Goal: Information Seeking & Learning: Find specific fact

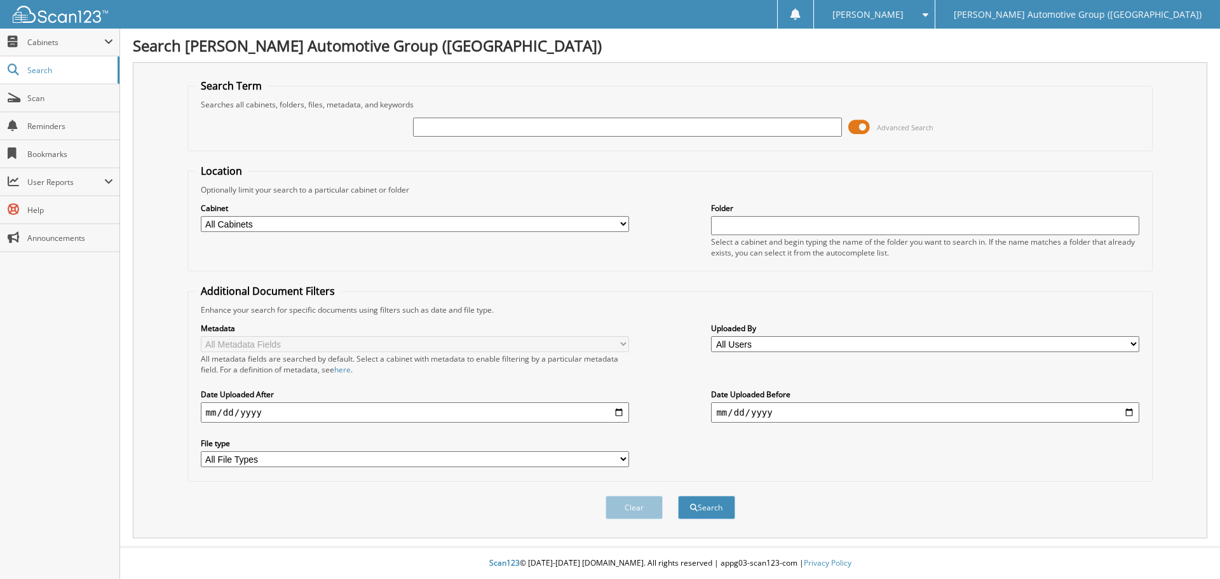
click at [428, 126] on input "text" at bounding box center [627, 127] width 428 height 19
type input "458277"
click at [678, 496] on button "Search" at bounding box center [706, 508] width 57 height 24
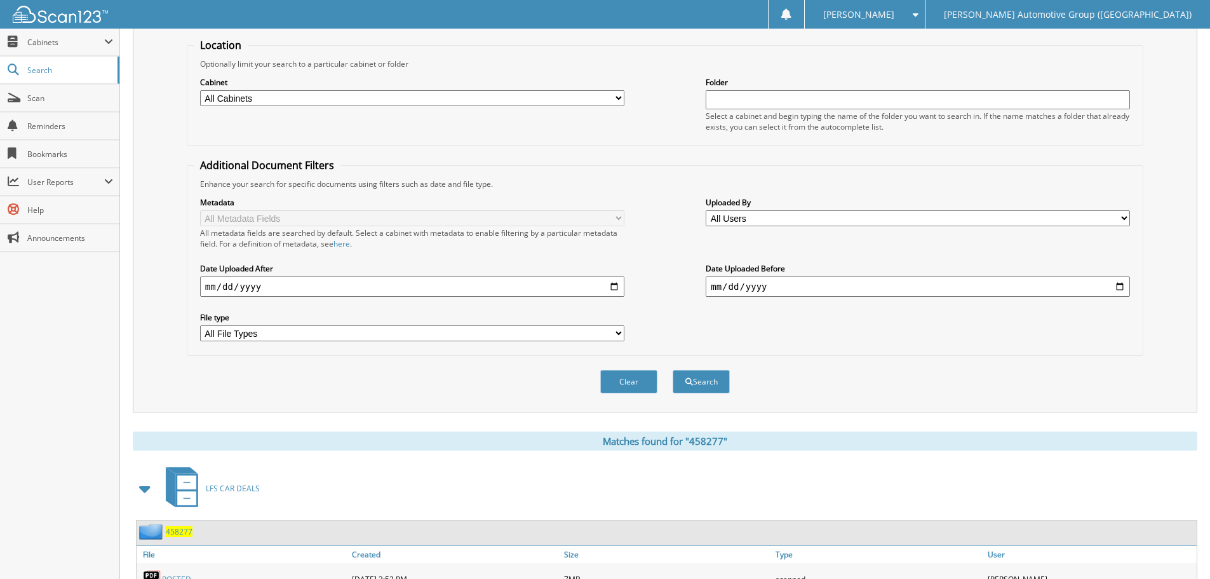
scroll to position [381, 0]
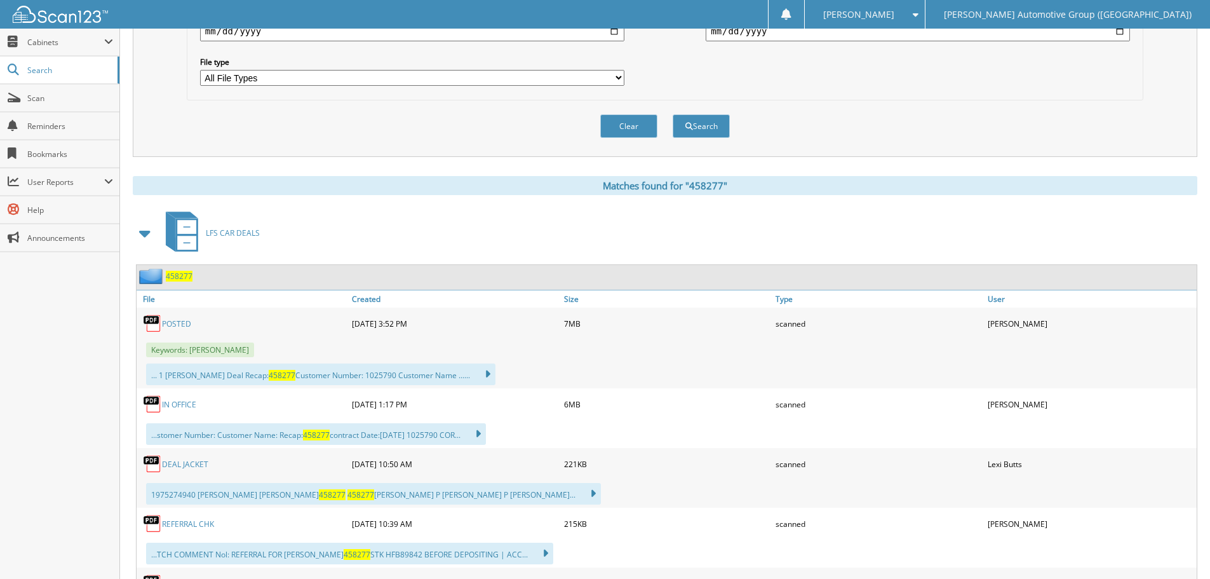
click at [179, 325] on link "POSTED" at bounding box center [176, 323] width 29 height 11
click at [501, 124] on div "Clear Search" at bounding box center [665, 125] width 957 height 51
